Goal: Transaction & Acquisition: Purchase product/service

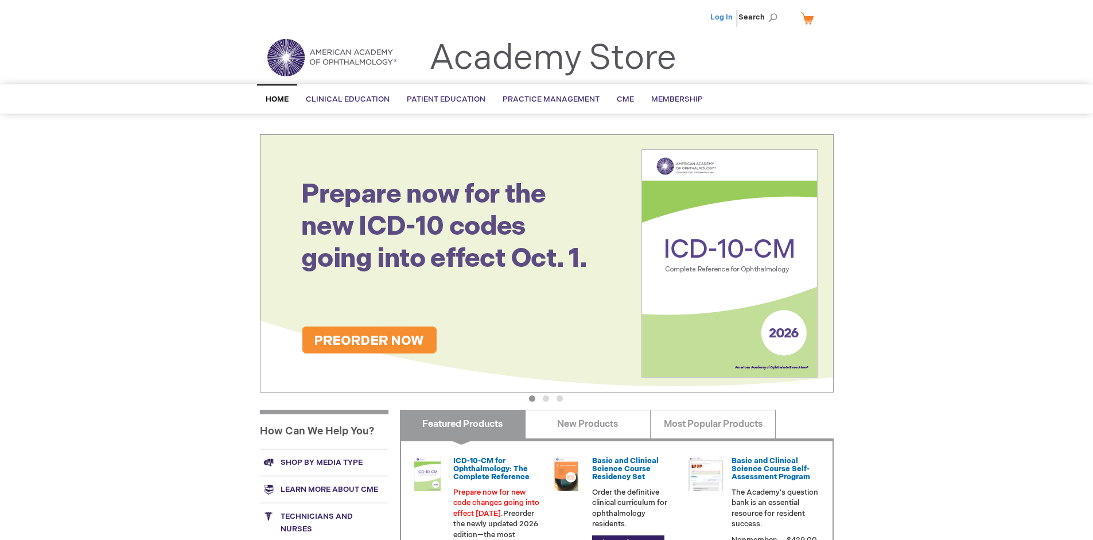
click at [723, 17] on link "Log In" at bounding box center [722, 17] width 22 height 9
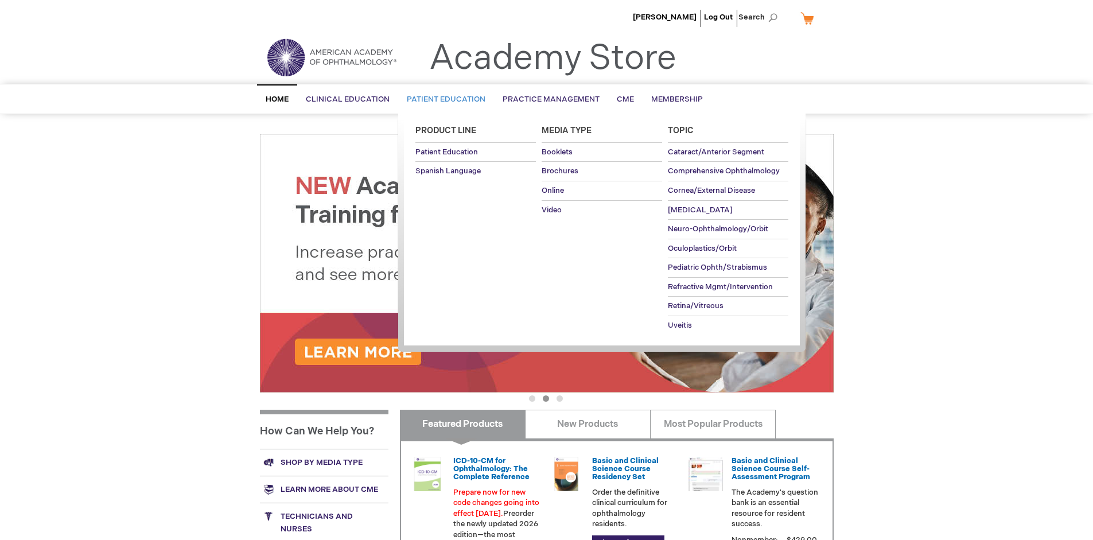
click at [443, 99] on span "Patient Education" at bounding box center [446, 99] width 79 height 9
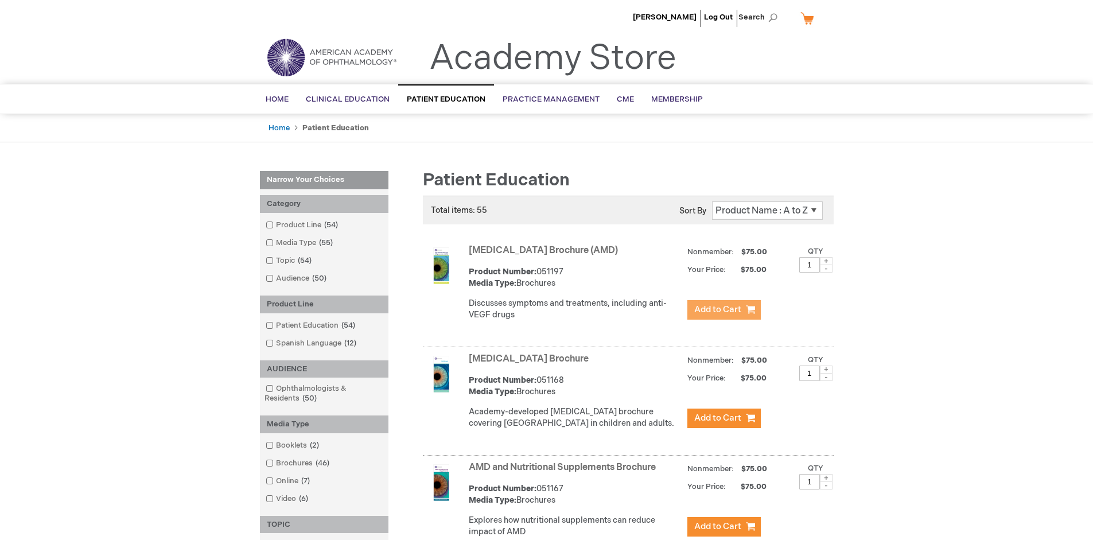
click at [724, 310] on span "Add to Cart" at bounding box center [717, 309] width 47 height 11
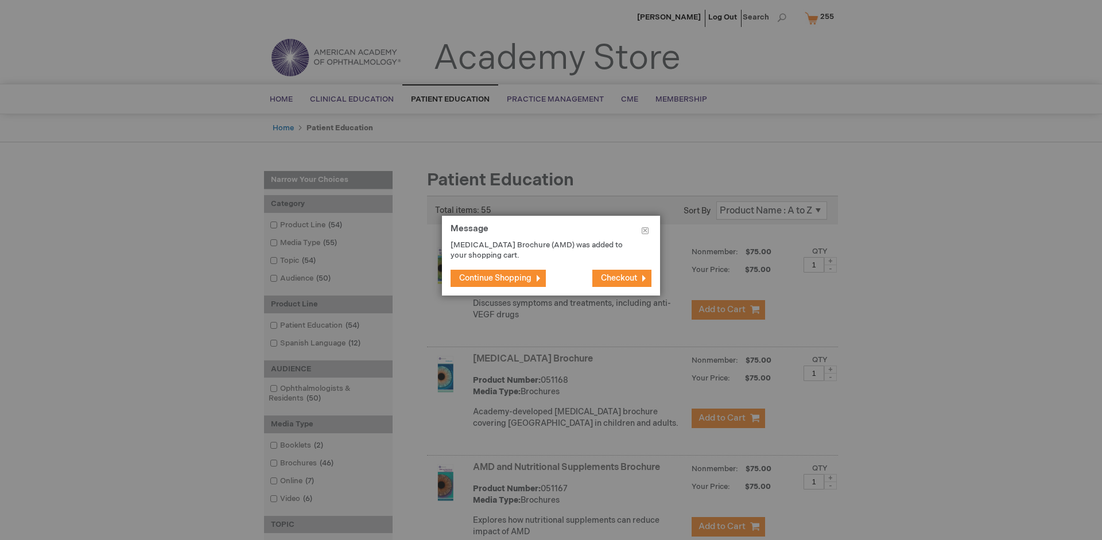
click at [495, 278] on span "Continue Shopping" at bounding box center [495, 278] width 72 height 10
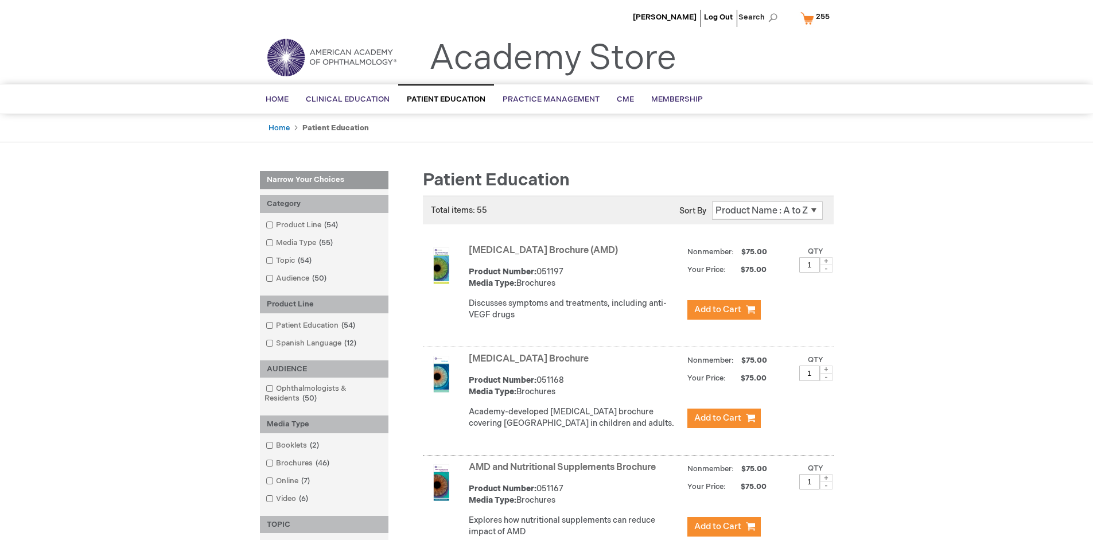
click at [565, 473] on link "AMD and Nutritional Supplements Brochure" at bounding box center [562, 467] width 187 height 11
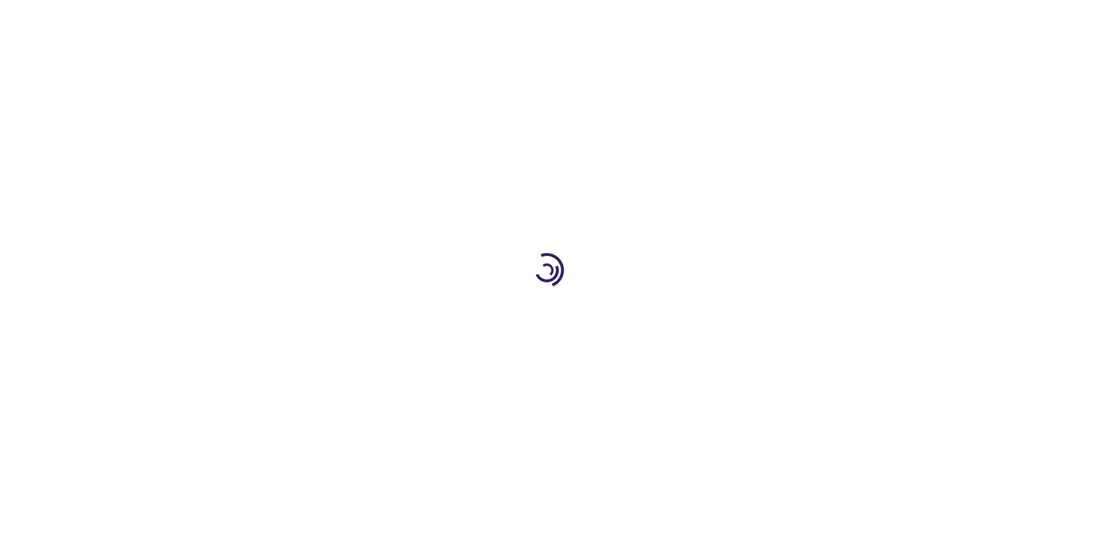
type input "1"
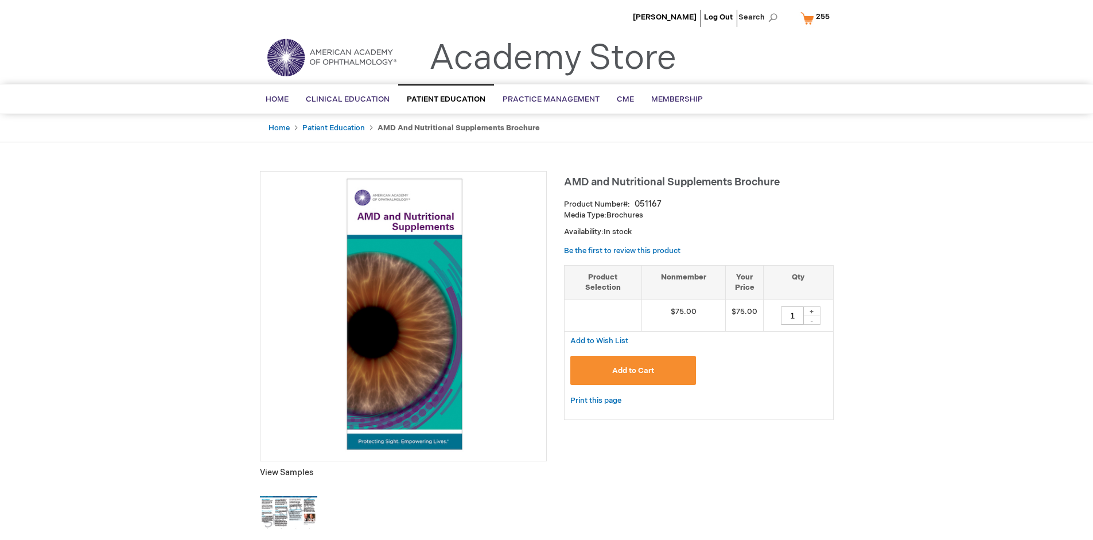
click at [633, 370] on span "Add to Cart" at bounding box center [633, 370] width 42 height 9
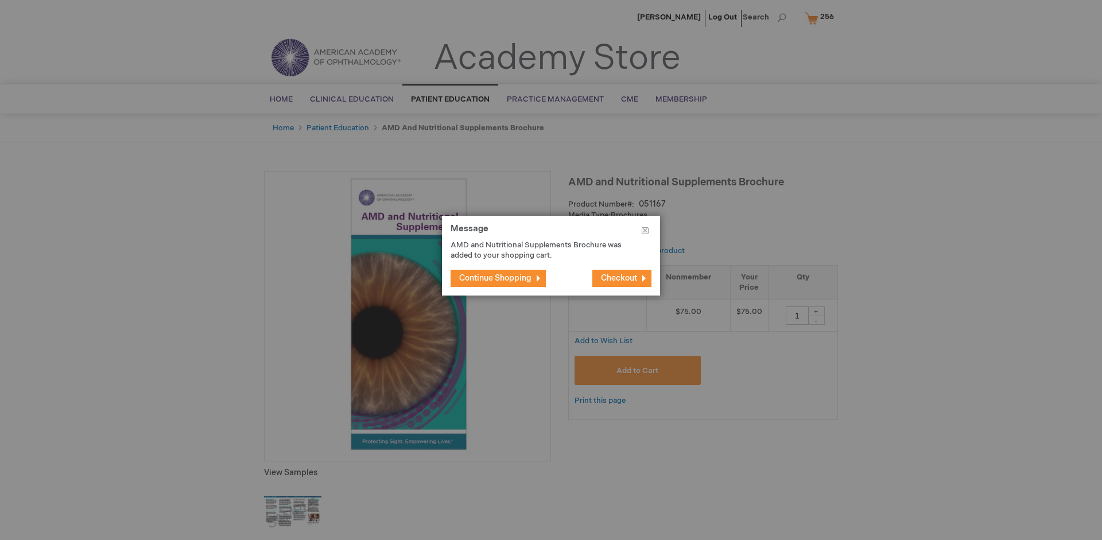
click at [495, 278] on span "Continue Shopping" at bounding box center [495, 278] width 72 height 10
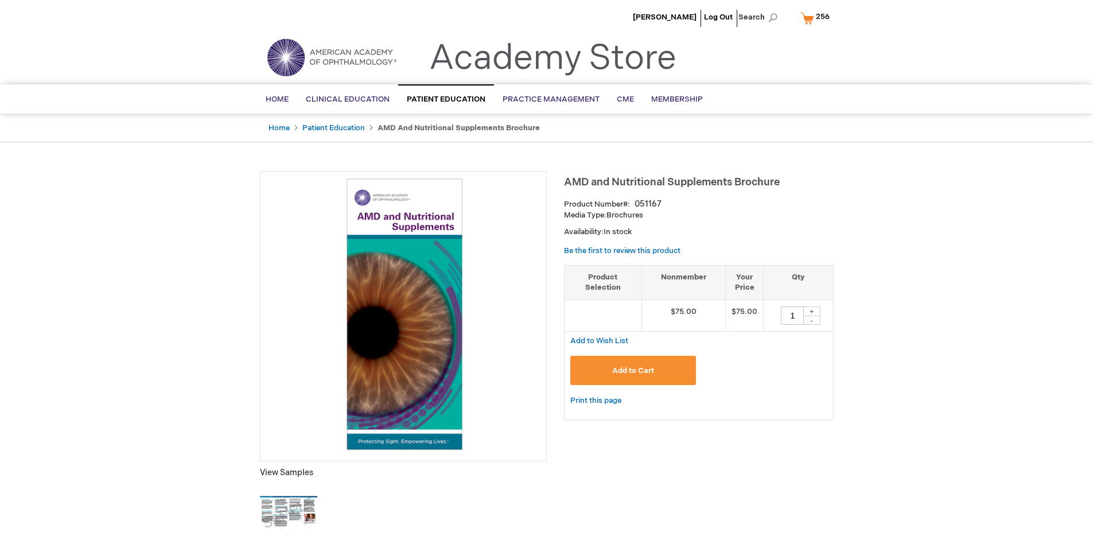
click at [817, 18] on span "256" at bounding box center [823, 16] width 14 height 9
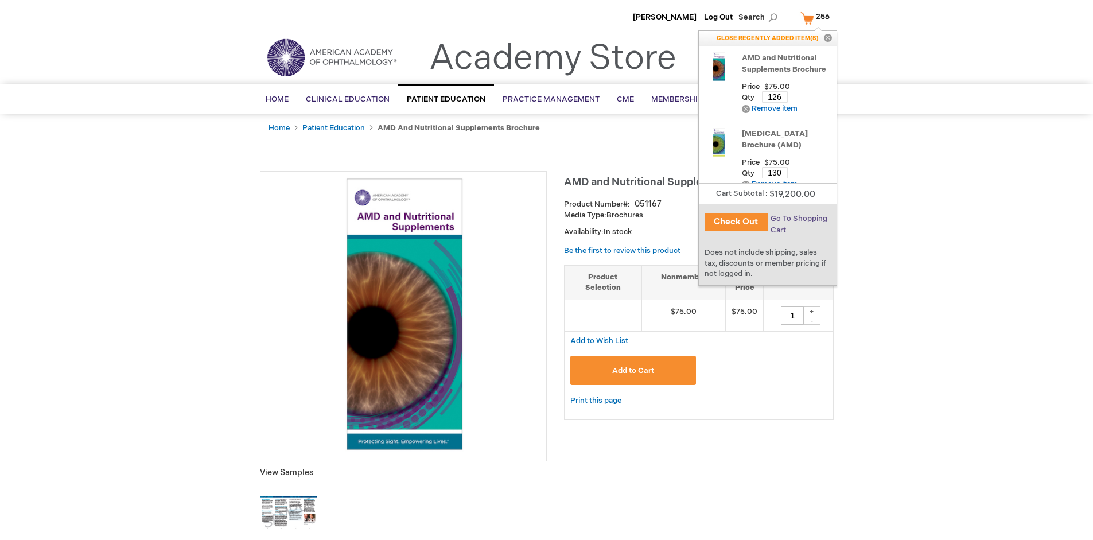
click at [798, 219] on span "Go To Shopping Cart" at bounding box center [799, 224] width 57 height 21
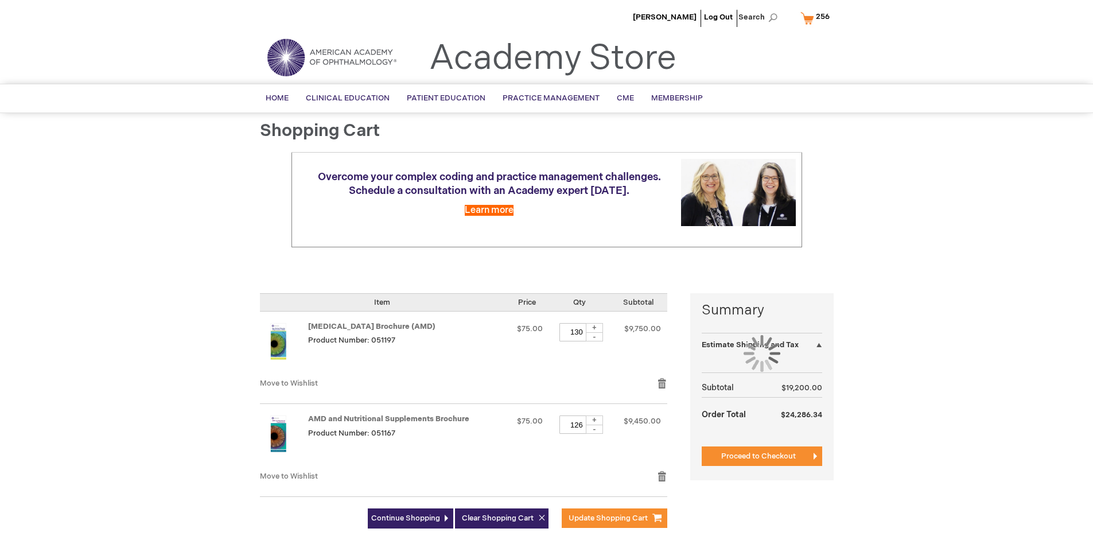
select select "US"
select select "41"
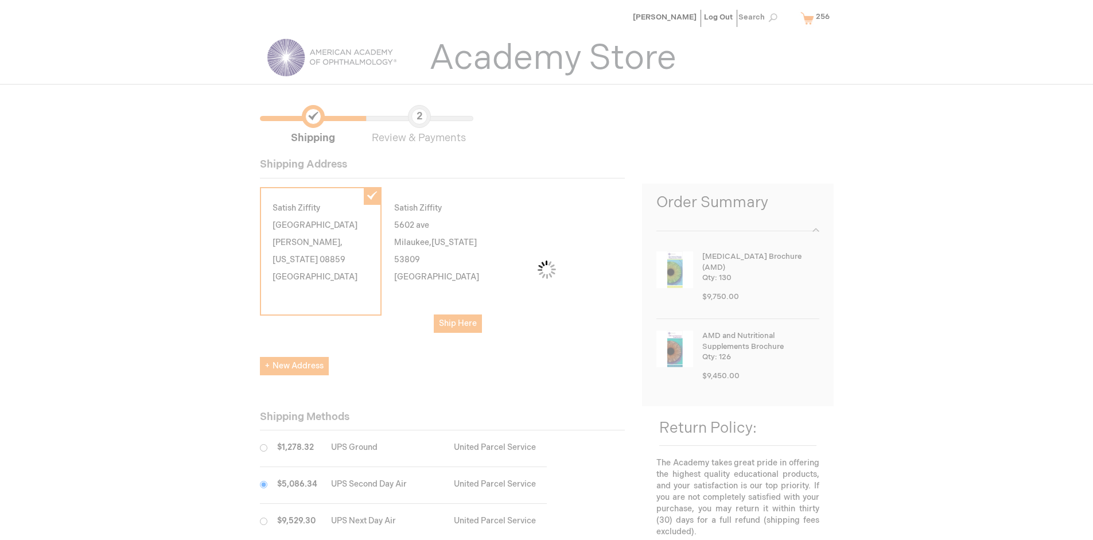
scroll to position [57, 0]
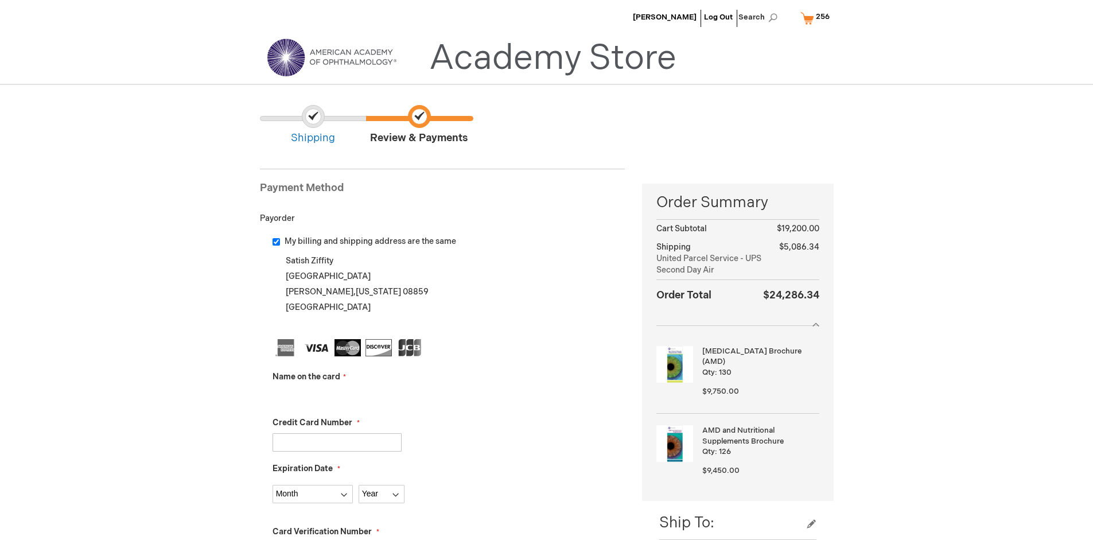
click at [337, 396] on input "Name on the card" at bounding box center [337, 396] width 129 height 18
